Goal: Task Accomplishment & Management: Complete application form

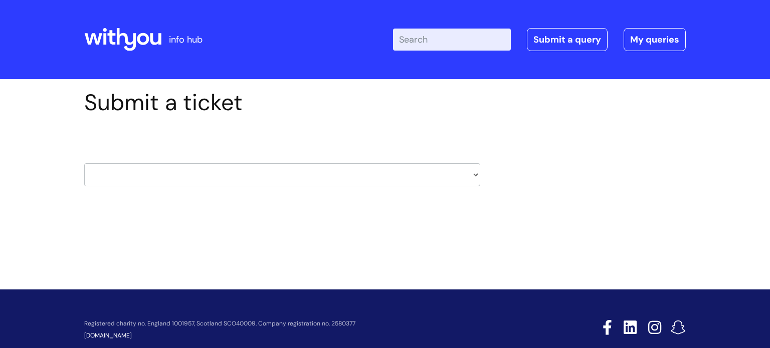
click at [476, 175] on select "HR / People IT and Support Clinical Drug Alerts Finance Accounts Data Support T…" at bounding box center [282, 174] width 396 height 23
select select "it_and_support"
click at [84, 163] on select "HR / People IT and Support Clinical Drug Alerts Finance Accounts Data Support T…" at bounding box center [282, 174] width 396 height 23
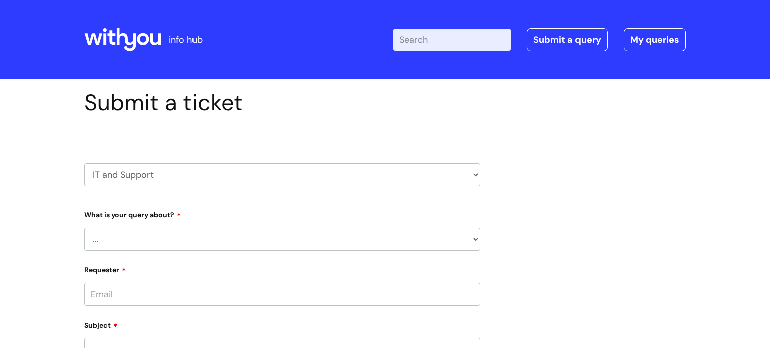
click at [227, 239] on select "... Mobile Phone Reset & MFA Accounts, Starters and Leavers IT Hardware issue I…" at bounding box center [282, 239] width 396 height 23
select select "I need help logging in"
click at [84, 228] on select "... Mobile Phone Reset & MFA Accounts, Starters and Leavers IT Hardware issue I…" at bounding box center [282, 239] width 396 height 23
click at [204, 290] on select "... I need help logging into my laptop/chromebook I need access or help logging…" at bounding box center [286, 291] width 388 height 23
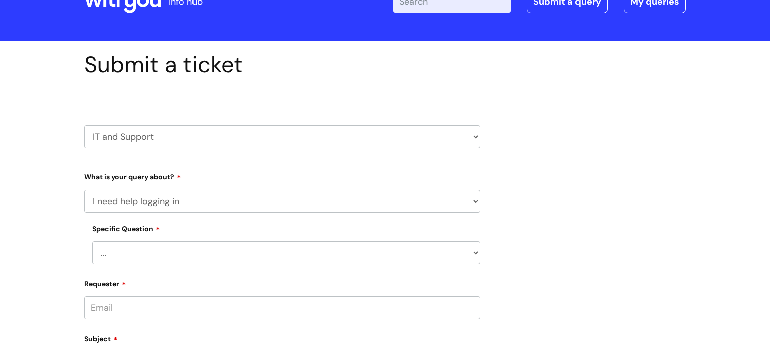
scroll to position [42, 0]
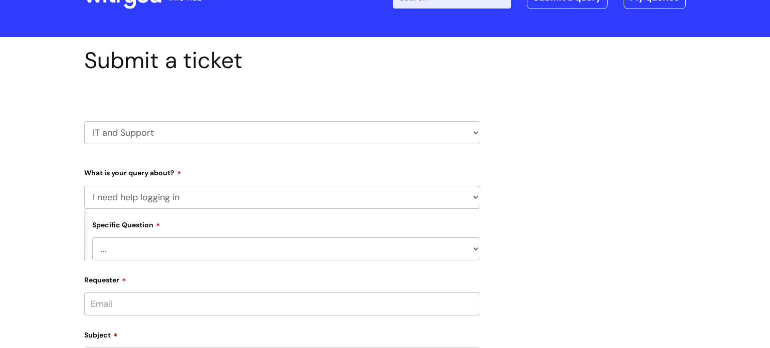
click at [252, 245] on select "... I need help logging into my laptop/chromebook I need access or help logging…" at bounding box center [286, 248] width 388 height 23
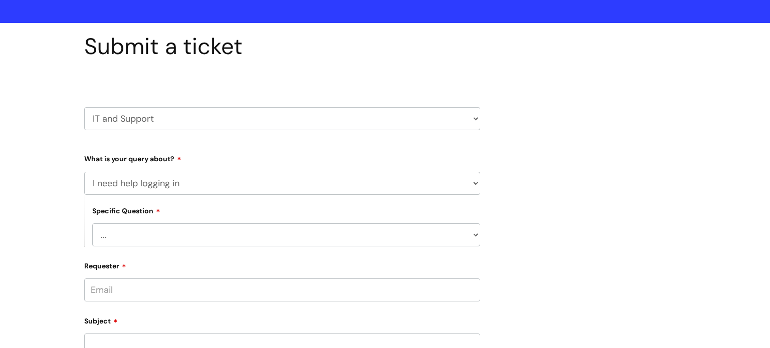
scroll to position [71, 0]
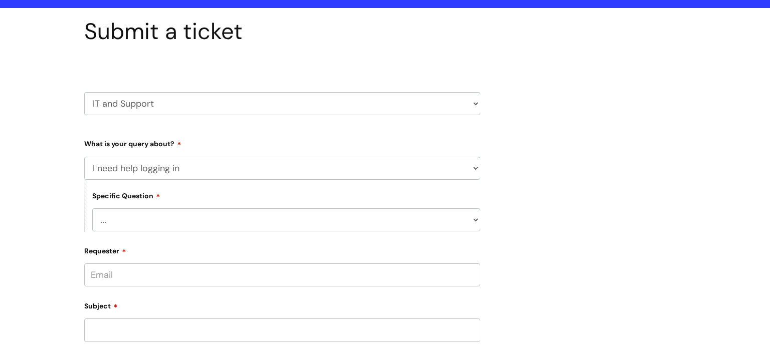
click at [232, 215] on select "... I need help logging into my laptop/chromebook I need access or help logging…" at bounding box center [286, 219] width 388 height 23
select select "I need access or help logging into a system, including Single Sign On"
click at [92, 208] on select "... I need help logging into my laptop/chromebook I need access or help logging…" at bounding box center [286, 219] width 388 height 23
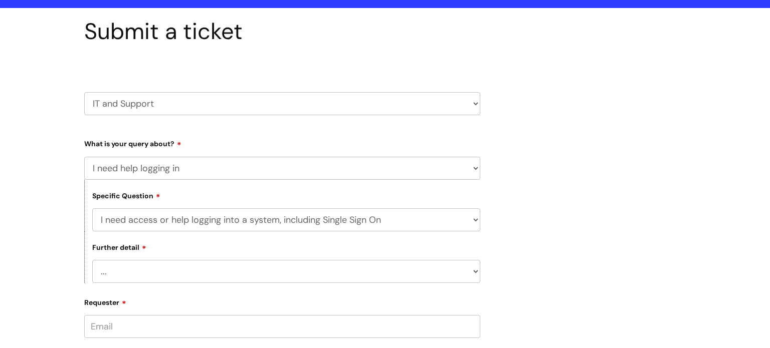
click at [241, 269] on select "... Nebula Halo IT Portal PCMIS [PERSON_NAME] iTrent CJSM NHS email Summary Car…" at bounding box center [286, 271] width 388 height 23
select select "WithYou Learning"
click at [92, 260] on select "... Nebula Halo IT Portal PCMIS [PERSON_NAME] iTrent CJSM NHS email Summary Car…" at bounding box center [286, 271] width 388 height 23
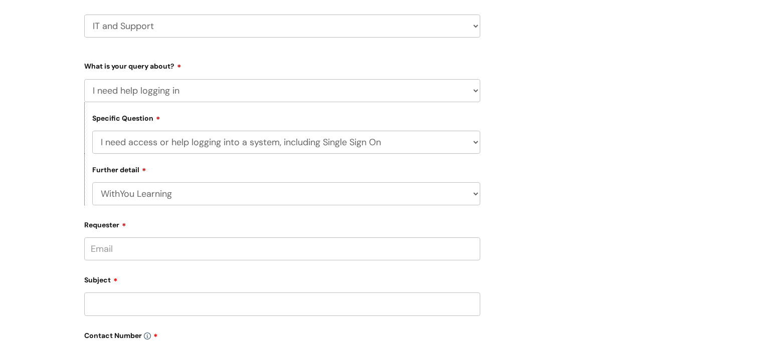
scroll to position [149, 0]
click at [204, 252] on input "Requester" at bounding box center [282, 248] width 396 height 23
type input "[PERSON_NAME][EMAIL_ADDRESS][DOMAIN_NAME]"
click at [189, 298] on div "Subject" at bounding box center [282, 295] width 396 height 45
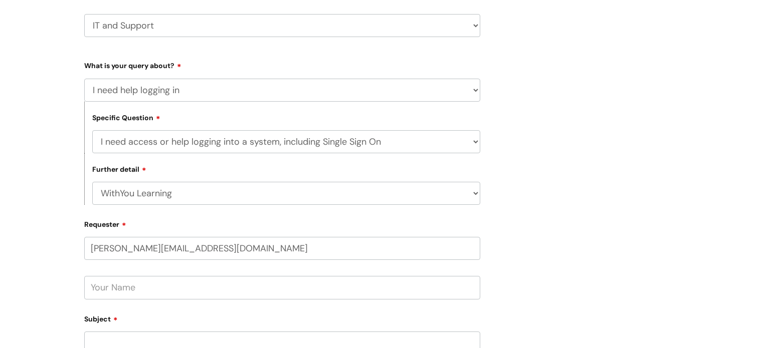
click at [196, 289] on input "text" at bounding box center [282, 287] width 396 height 23
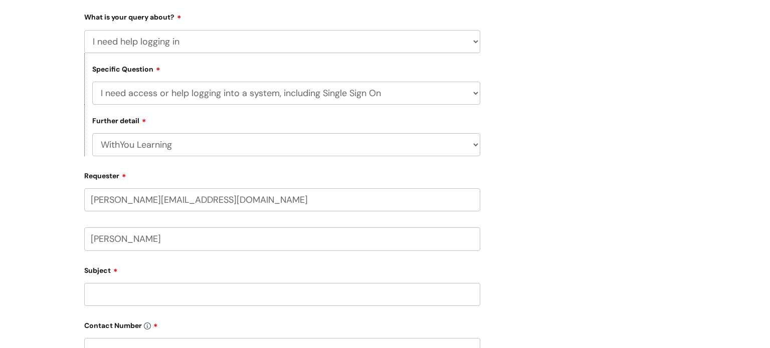
scroll to position [202, 0]
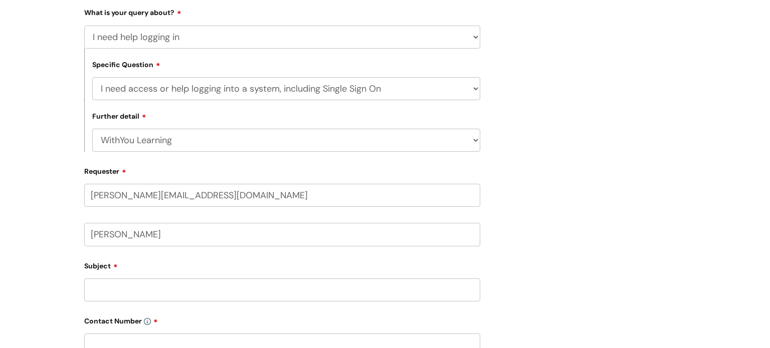
type input "[PERSON_NAME]"
click at [192, 292] on input "Subject" at bounding box center [282, 290] width 396 height 23
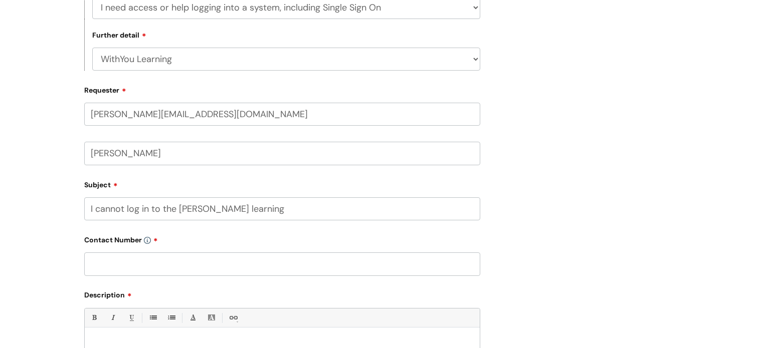
scroll to position [329, 0]
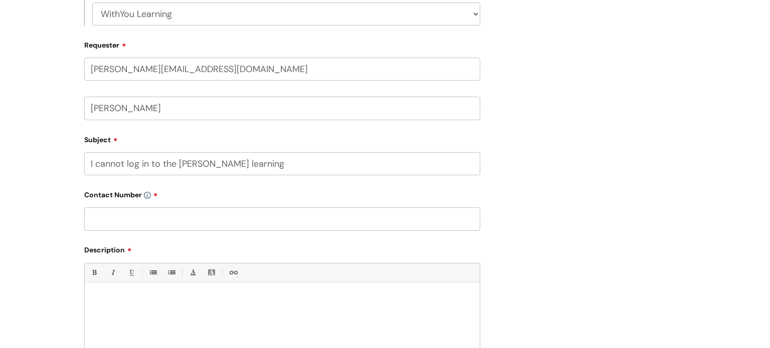
type input "I cannot log in to the [PERSON_NAME] learning"
click at [174, 218] on input "text" at bounding box center [282, 218] width 396 height 23
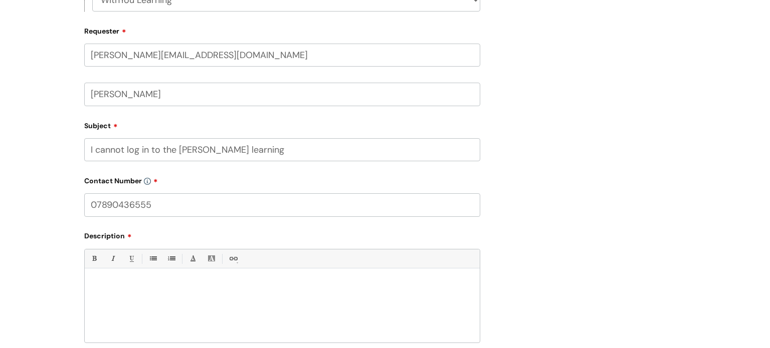
scroll to position [345, 0]
type input "07890436555"
click at [157, 274] on div at bounding box center [282, 306] width 395 height 69
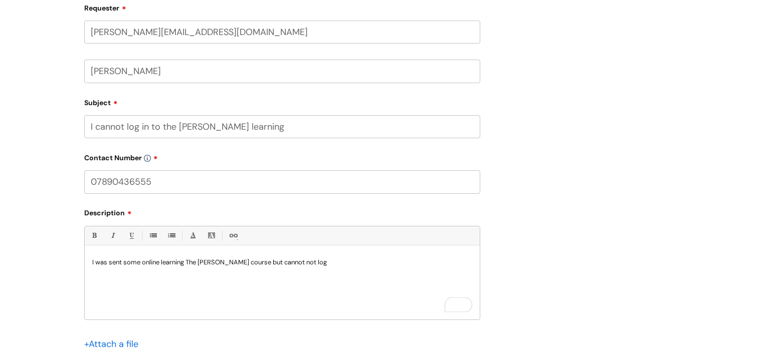
scroll to position [527, 0]
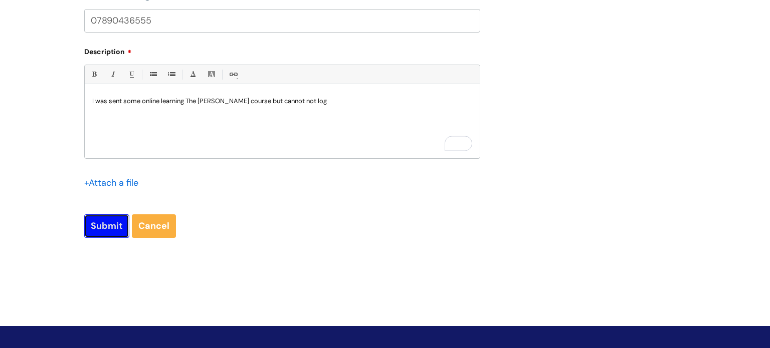
click at [97, 226] on input "Submit" at bounding box center [106, 225] width 45 height 23
type input "Please Wait..."
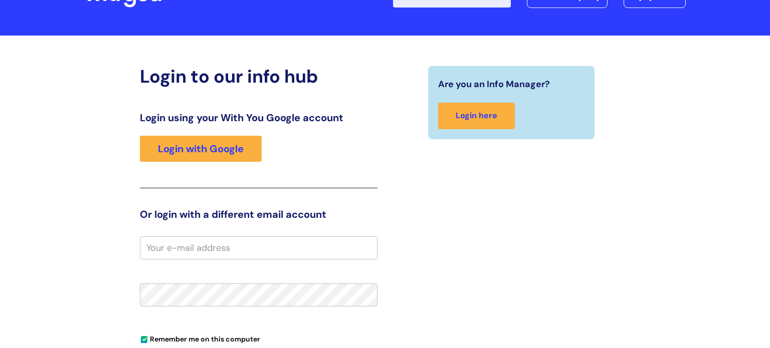
scroll to position [127, 0]
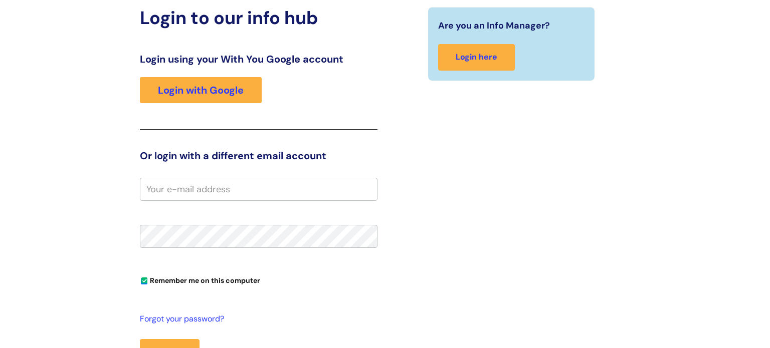
click at [217, 183] on input "email" at bounding box center [258, 189] width 237 height 23
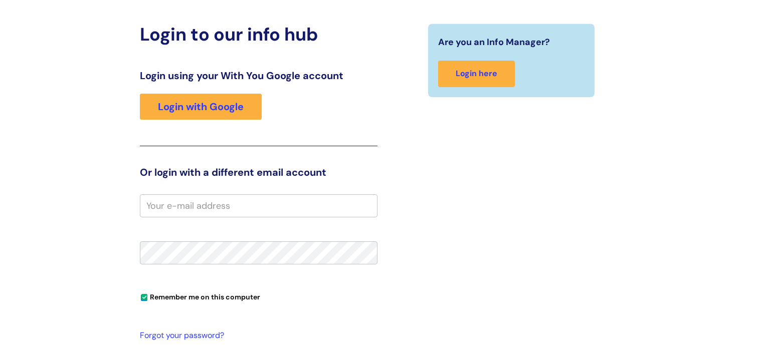
scroll to position [0, 0]
